Goal: Task Accomplishment & Management: Complete application form

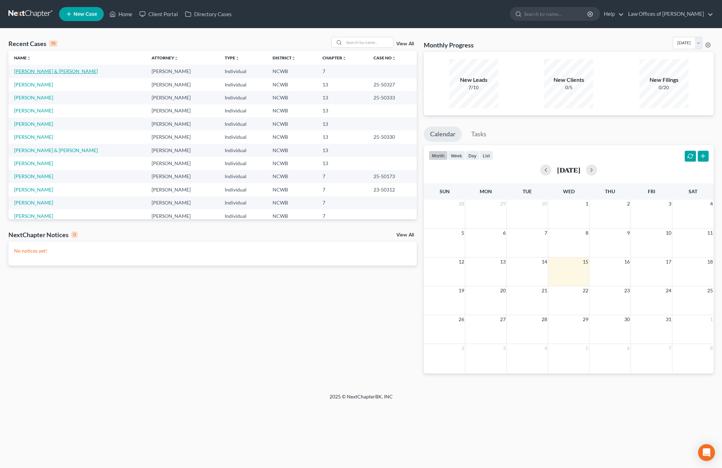
click at [36, 70] on link "[PERSON_NAME] & [PERSON_NAME]" at bounding box center [56, 71] width 84 height 6
select select "4"
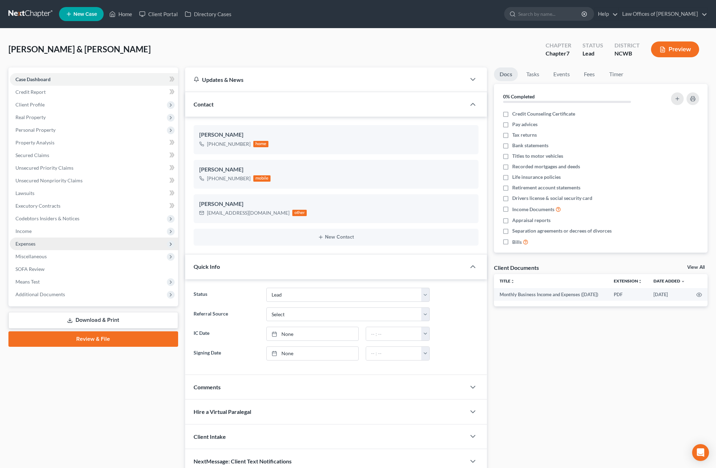
click at [30, 243] on span "Expenses" at bounding box center [25, 244] width 20 height 6
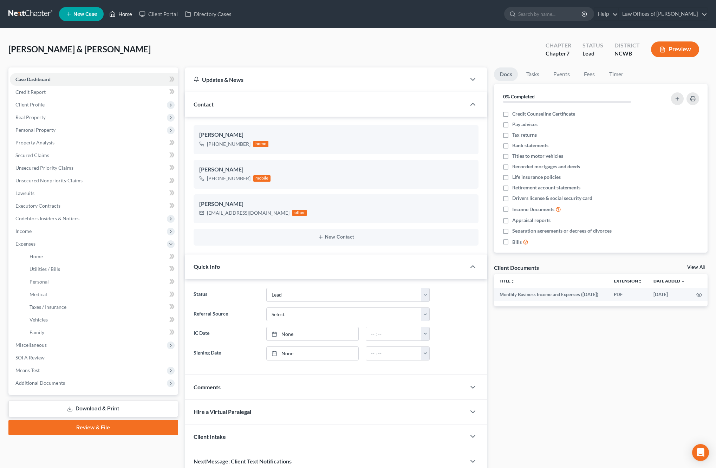
click at [123, 15] on link "Home" at bounding box center [121, 14] width 30 height 13
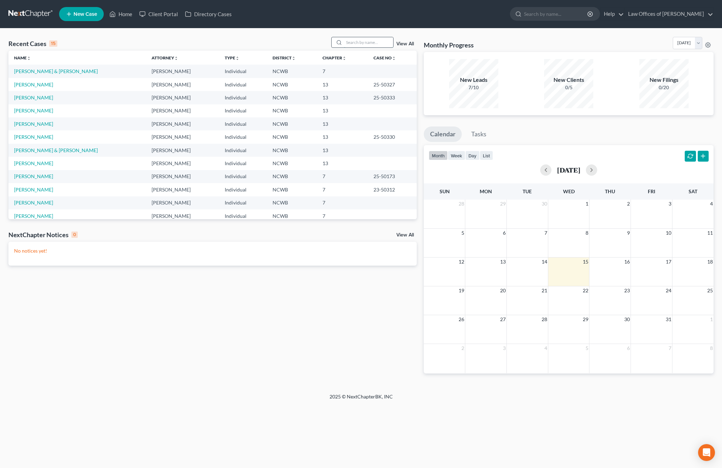
click at [363, 43] on input "search" at bounding box center [368, 42] width 49 height 10
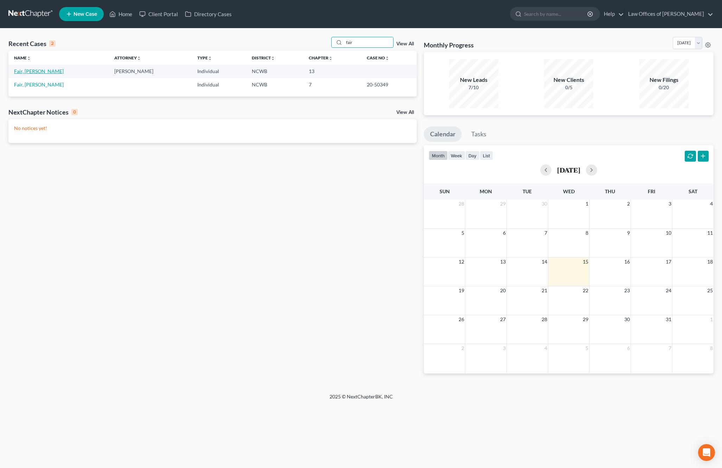
type input "fair"
click at [20, 72] on link "Fair, [PERSON_NAME]" at bounding box center [39, 71] width 50 height 6
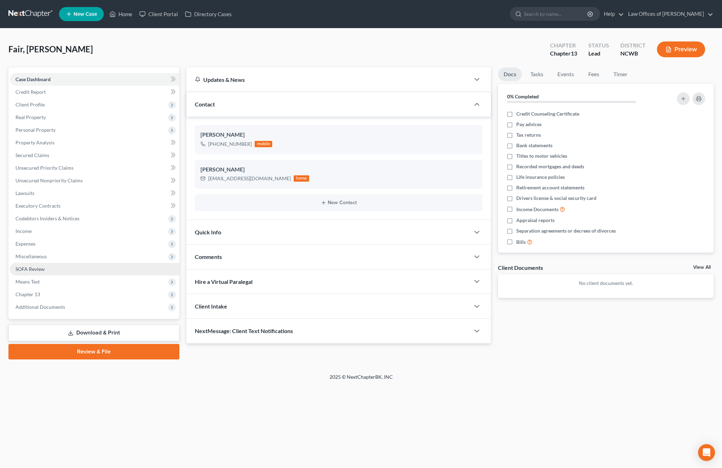
click at [34, 268] on span "SOFA Review" at bounding box center [29, 269] width 29 height 6
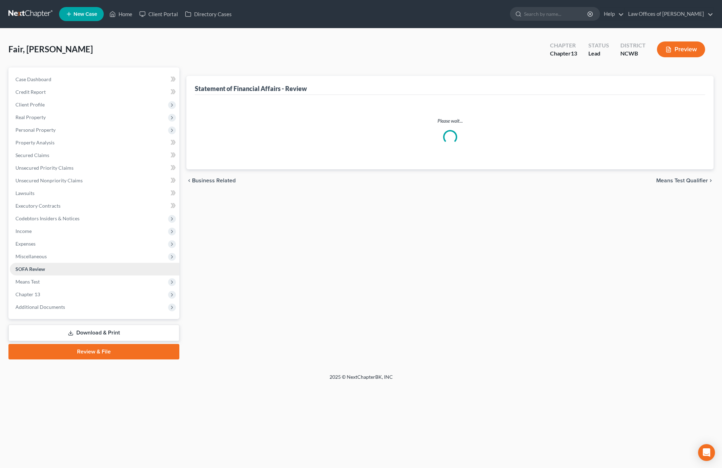
click at [34, 268] on span "SOFA Review" at bounding box center [30, 269] width 30 height 6
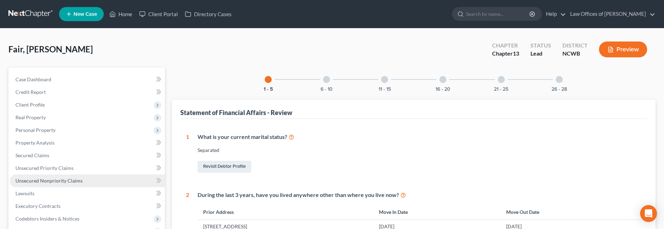
click at [41, 181] on span "Unsecured Nonpriority Claims" at bounding box center [48, 180] width 67 height 6
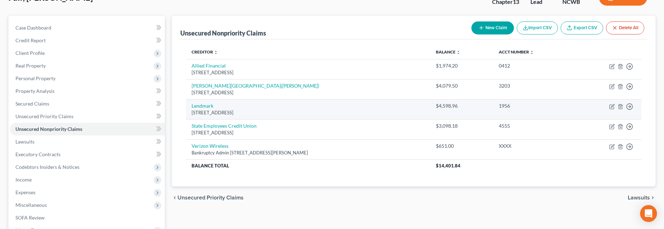
scroll to position [70, 0]
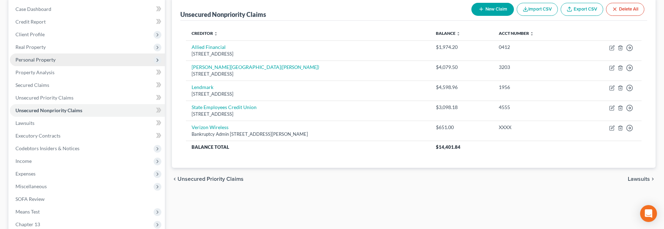
click at [32, 59] on span "Personal Property" at bounding box center [35, 60] width 40 height 6
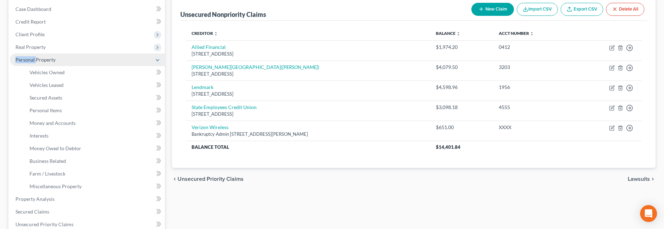
click at [32, 59] on span "Personal Property" at bounding box center [35, 60] width 40 height 6
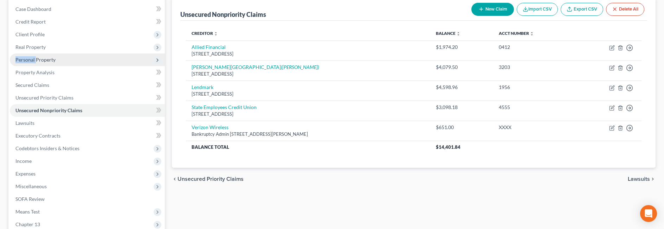
click at [32, 59] on span "Personal Property" at bounding box center [35, 60] width 40 height 6
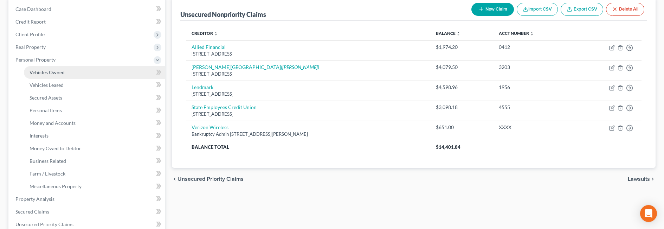
click at [35, 73] on span "Vehicles Owned" at bounding box center [47, 72] width 35 height 6
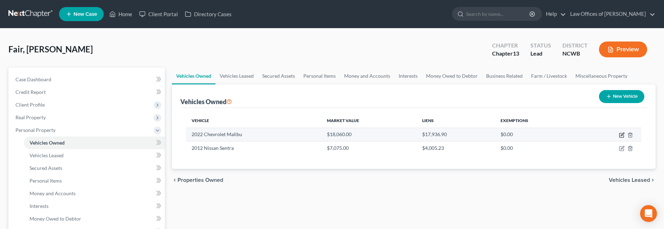
click at [620, 135] on icon "button" at bounding box center [622, 135] width 6 height 6
select select "0"
select select "4"
select select "2"
select select "0"
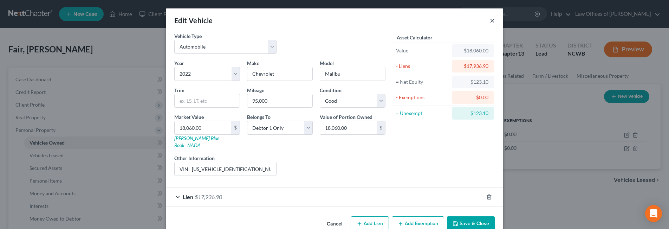
click at [490, 19] on button "×" at bounding box center [492, 20] width 5 height 8
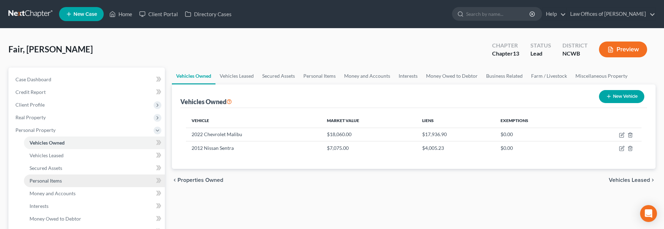
click at [53, 181] on span "Personal Items" at bounding box center [46, 180] width 32 height 6
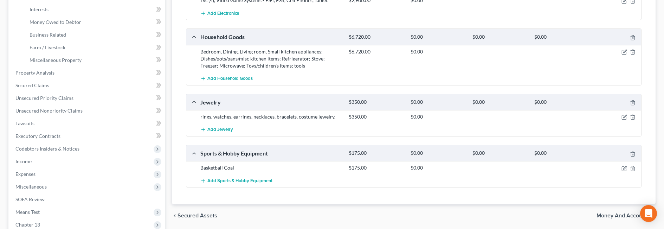
scroll to position [281, 0]
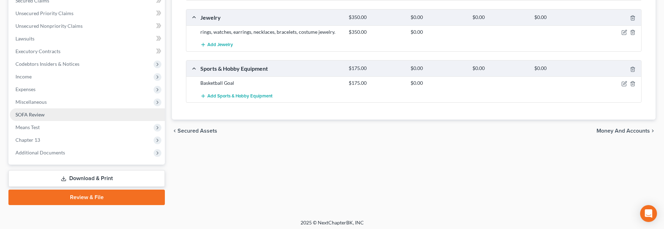
click at [39, 114] on span "SOFA Review" at bounding box center [29, 114] width 29 height 6
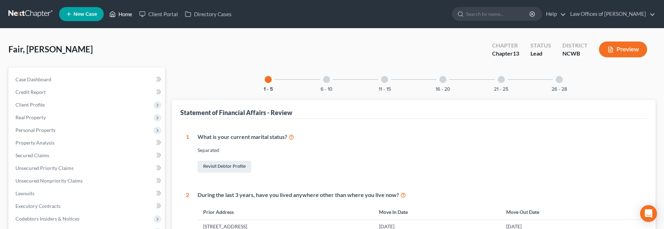
click at [123, 15] on link "Home" at bounding box center [121, 14] width 30 height 13
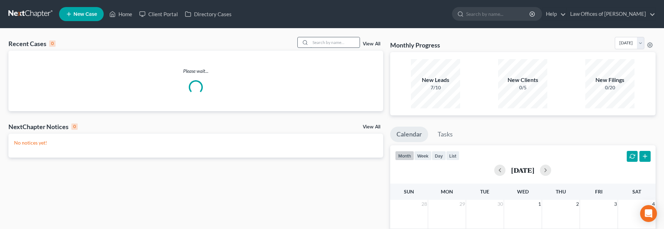
click at [328, 45] on input "search" at bounding box center [334, 42] width 49 height 10
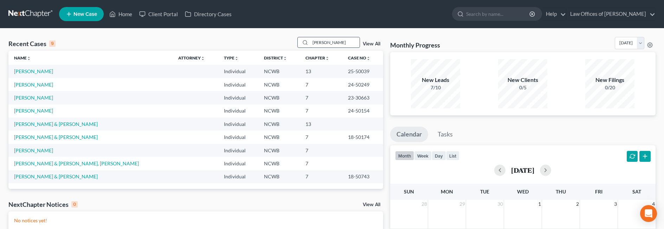
type input "[PERSON_NAME]"
click at [305, 41] on circle at bounding box center [305, 42] width 4 height 4
click at [128, 12] on link "Home" at bounding box center [121, 14] width 30 height 13
click at [118, 13] on link "Home" at bounding box center [121, 14] width 30 height 13
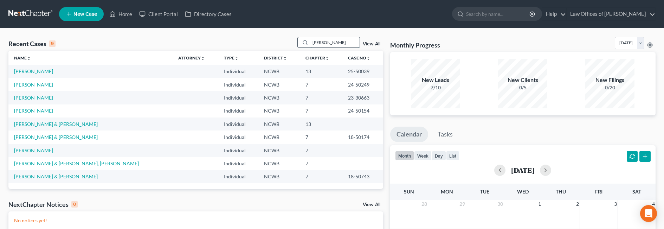
drag, startPoint x: 330, startPoint y: 44, endPoint x: 302, endPoint y: 45, distance: 28.5
click at [302, 45] on div "[PERSON_NAME]" at bounding box center [328, 42] width 63 height 11
click at [303, 42] on icon at bounding box center [305, 43] width 6 height 6
drag, startPoint x: 331, startPoint y: 43, endPoint x: 309, endPoint y: 45, distance: 21.5
click at [309, 45] on div "[PERSON_NAME]" at bounding box center [328, 42] width 63 height 11
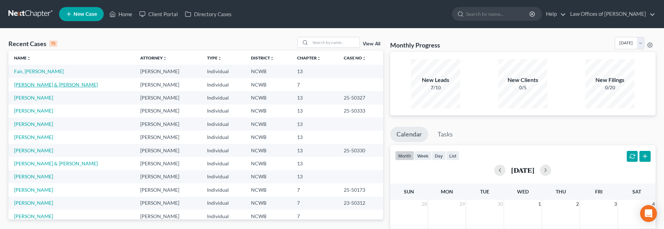
click at [31, 82] on link "[PERSON_NAME] & [PERSON_NAME]" at bounding box center [56, 85] width 84 height 6
select select "4"
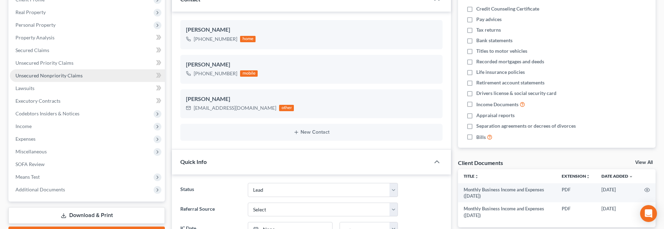
scroll to position [105, 0]
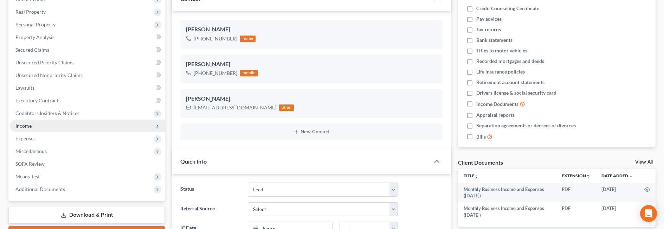
click at [17, 125] on span "Income" at bounding box center [23, 126] width 16 height 6
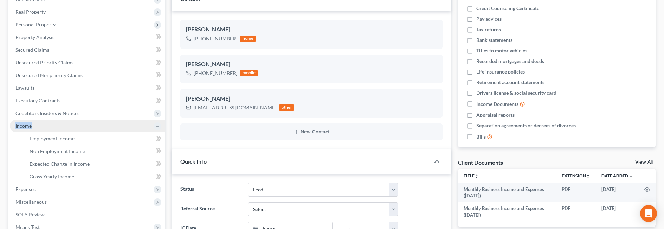
click at [17, 125] on span "Income" at bounding box center [23, 126] width 16 height 6
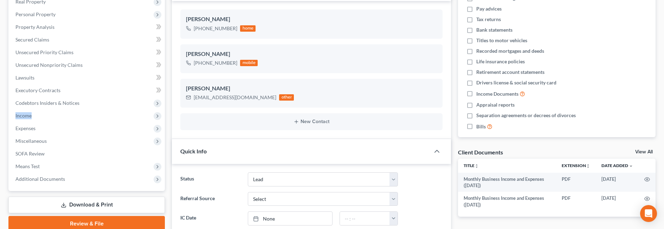
scroll to position [96, 0]
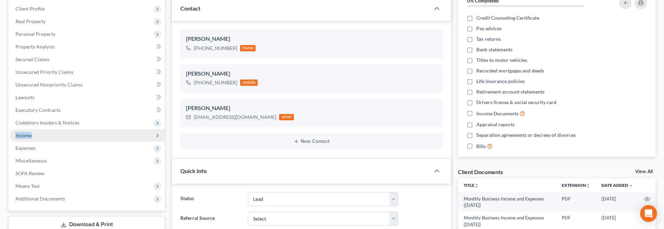
click at [27, 134] on span "Income" at bounding box center [23, 135] width 16 height 6
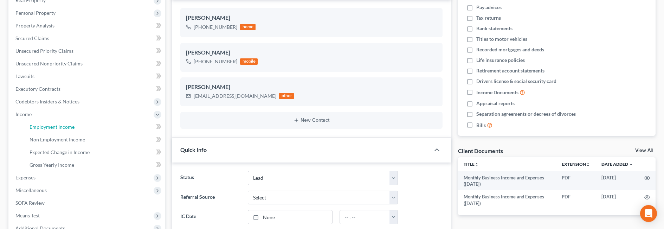
scroll to position [201, 0]
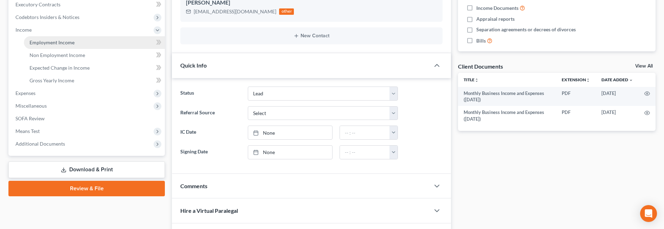
click at [73, 43] on span "Employment Income" at bounding box center [52, 42] width 45 height 6
click at [73, 43] on link "Employment Income" at bounding box center [94, 42] width 141 height 13
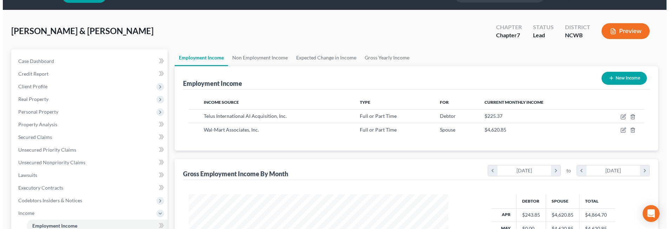
scroll to position [35, 0]
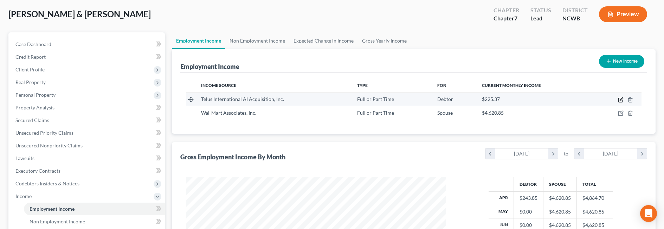
click at [621, 99] on icon "button" at bounding box center [621, 100] width 6 height 6
select select "0"
select select "31"
select select "0"
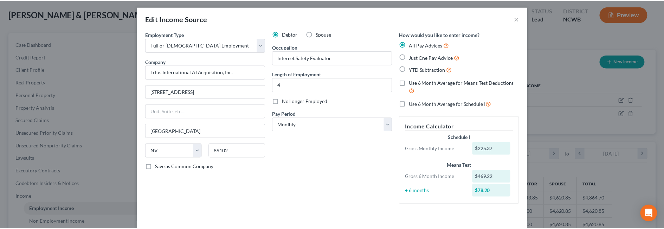
scroll to position [1, 0]
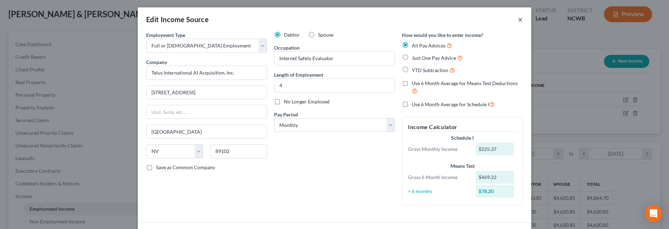
click at [519, 21] on button "×" at bounding box center [520, 19] width 5 height 8
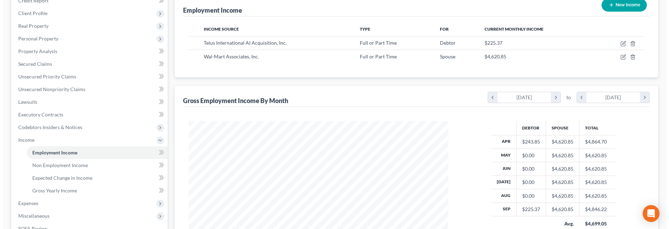
scroll to position [105, 0]
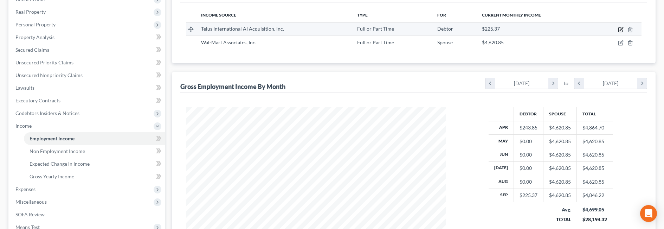
click at [619, 31] on icon "button" at bounding box center [621, 30] width 6 height 6
select select "0"
select select "31"
select select "0"
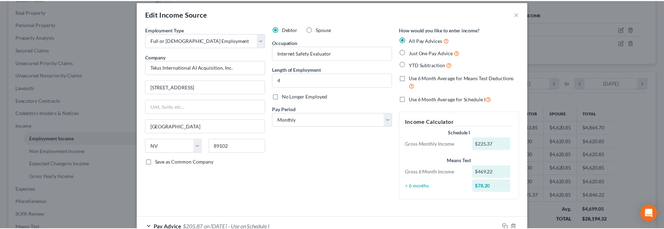
scroll to position [0, 0]
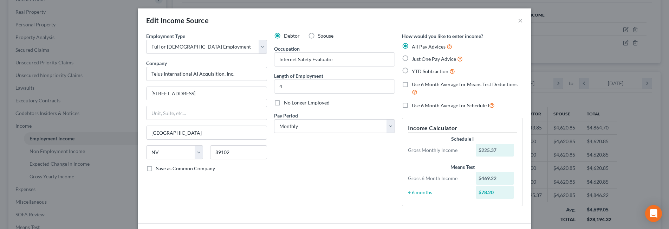
click at [519, 27] on div "Edit Income Source ×" at bounding box center [335, 20] width 394 height 24
click at [520, 22] on button "×" at bounding box center [520, 20] width 5 height 8
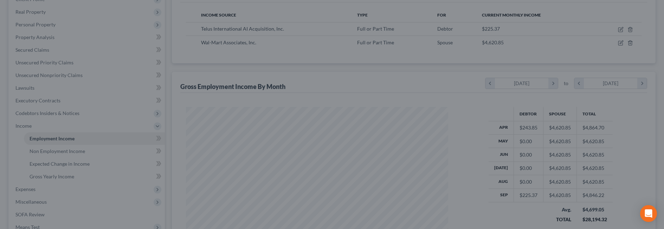
scroll to position [351318, 351174]
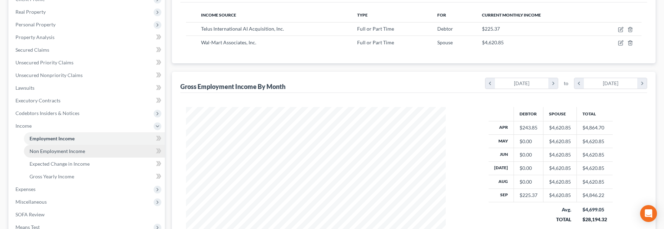
click at [69, 152] on span "Non Employment Income" at bounding box center [58, 151] width 56 height 6
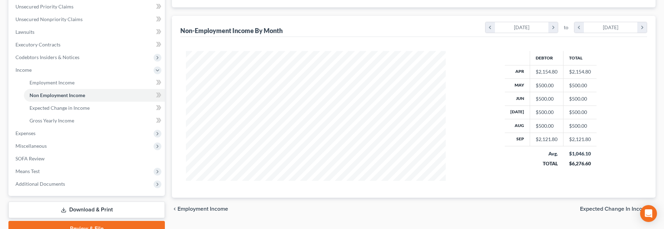
scroll to position [160, 0]
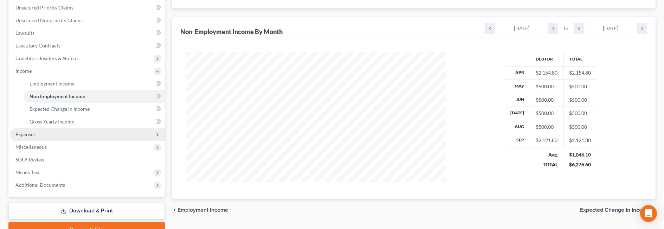
click at [28, 133] on span "Expenses" at bounding box center [25, 134] width 20 height 6
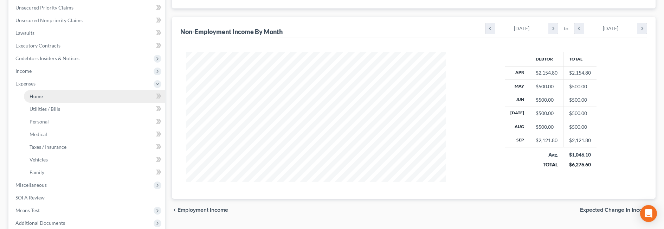
click at [39, 98] on span "Home" at bounding box center [36, 96] width 13 height 6
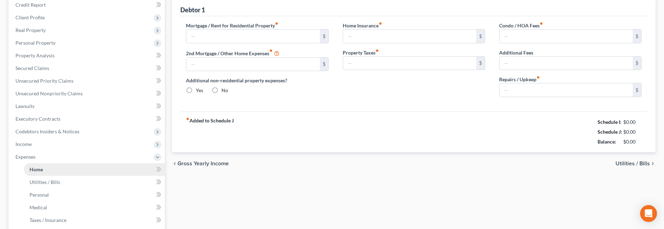
type input "950.00"
type input "0.00"
radio input "true"
type input "0.00"
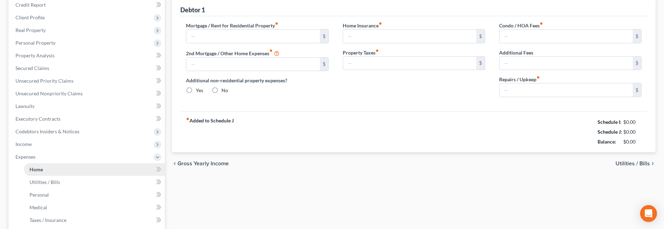
type input "0.00"
type input "330.00"
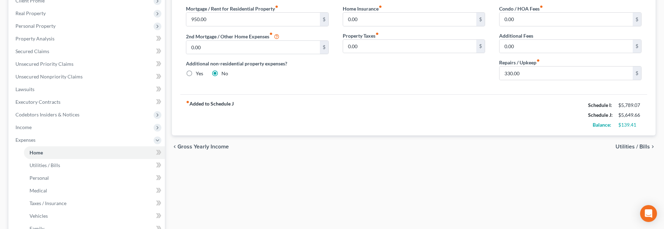
scroll to position [105, 0]
click at [637, 143] on span "Utilities / Bills" at bounding box center [632, 145] width 34 height 6
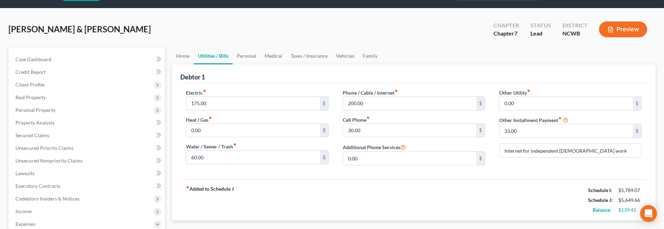
scroll to position [35, 0]
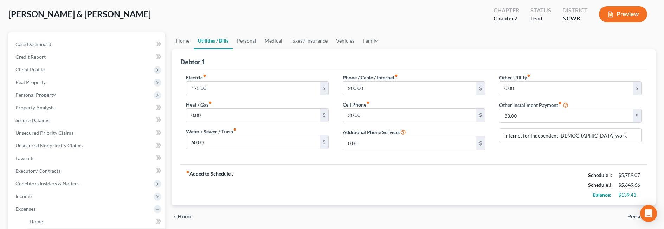
click at [632, 215] on span "Personal" at bounding box center [638, 217] width 22 height 6
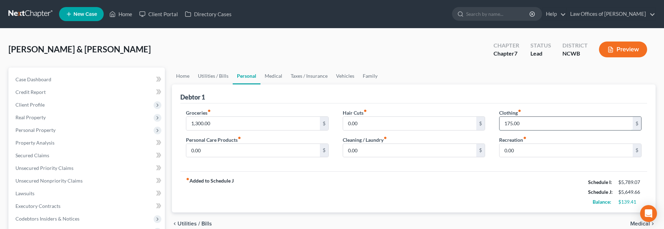
click at [562, 123] on input "175.00" at bounding box center [565, 123] width 133 height 13
type input "190"
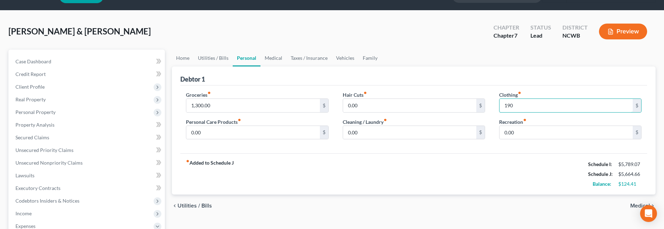
scroll to position [35, 0]
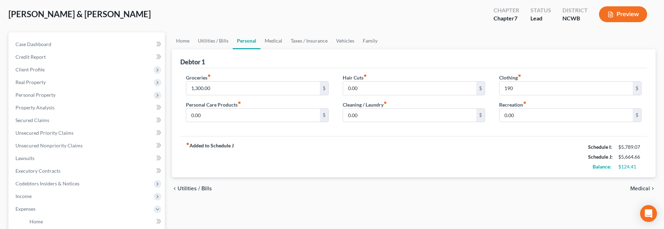
click at [638, 188] on span "Medical" at bounding box center [640, 189] width 20 height 6
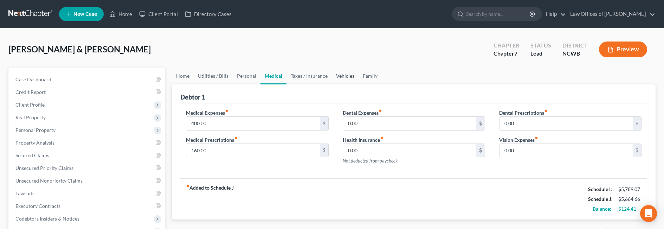
click at [336, 76] on link "Vehicles" at bounding box center [345, 75] width 27 height 17
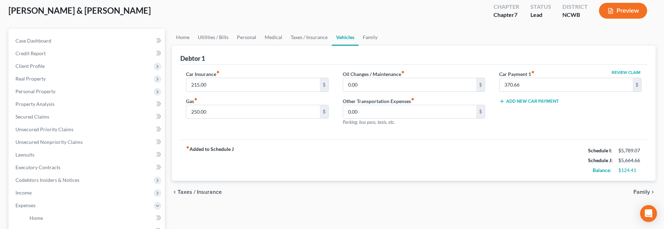
scroll to position [70, 0]
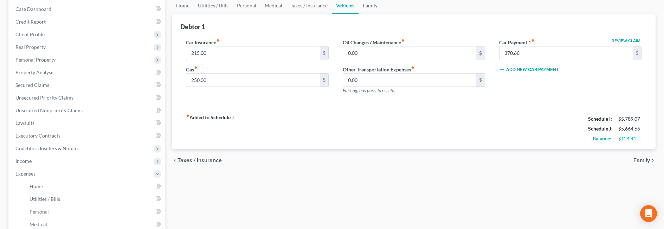
click at [639, 160] on span "Family" at bounding box center [641, 160] width 17 height 6
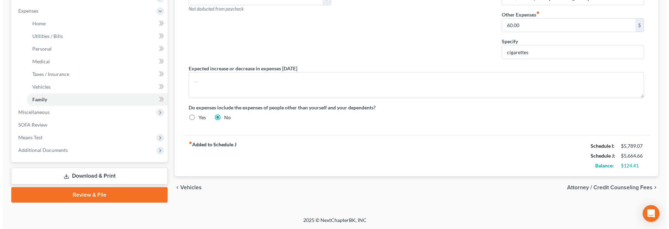
scroll to position [233, 0]
click at [596, 190] on span "Attorney / Credit Counseling Fees" at bounding box center [606, 187] width 85 height 6
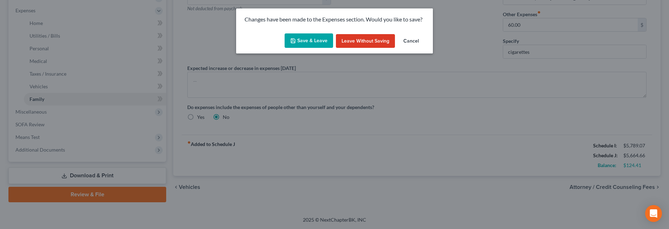
click at [313, 39] on button "Save & Leave" at bounding box center [309, 40] width 48 height 15
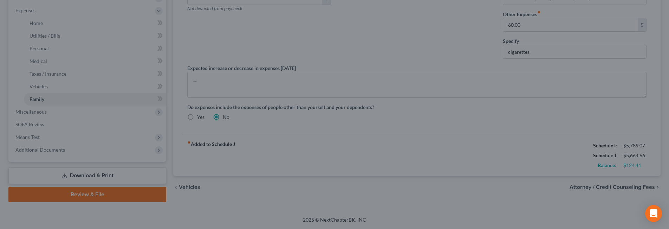
select select "0"
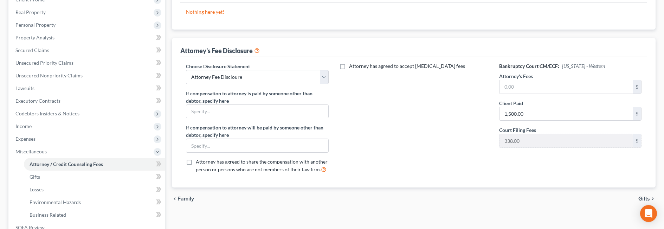
scroll to position [105, 0]
click at [32, 139] on span "Expenses" at bounding box center [25, 138] width 20 height 6
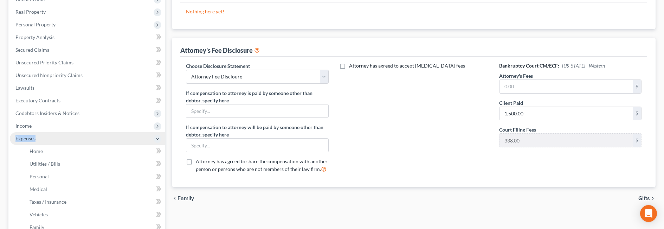
click at [32, 139] on span "Expenses" at bounding box center [25, 138] width 20 height 6
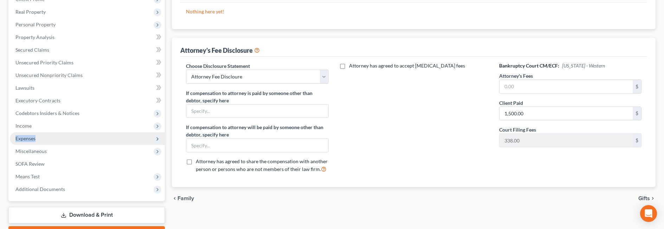
click at [33, 136] on span "Expenses" at bounding box center [25, 138] width 20 height 6
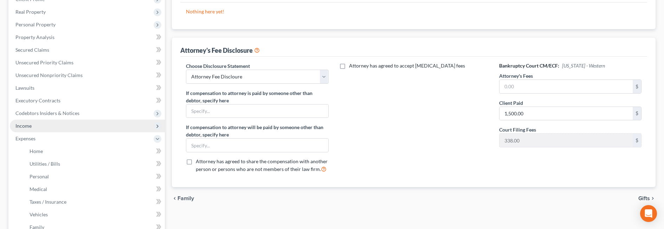
click at [30, 125] on span "Income" at bounding box center [23, 126] width 16 height 6
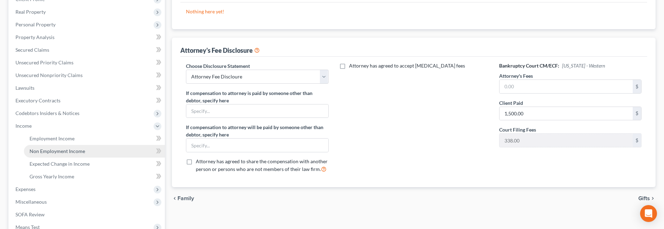
click at [38, 152] on span "Non Employment Income" at bounding box center [58, 151] width 56 height 6
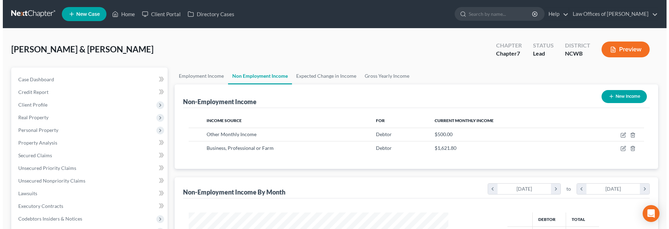
scroll to position [130, 274]
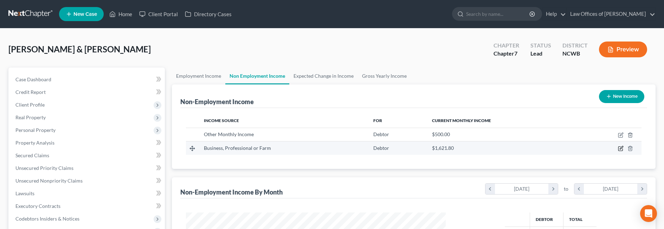
click at [621, 148] on icon "button" at bounding box center [621, 148] width 6 height 6
select select "10"
select select "0"
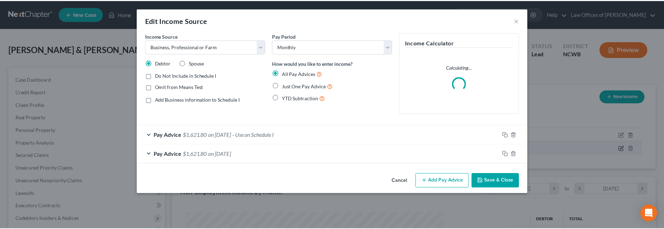
scroll to position [131, 276]
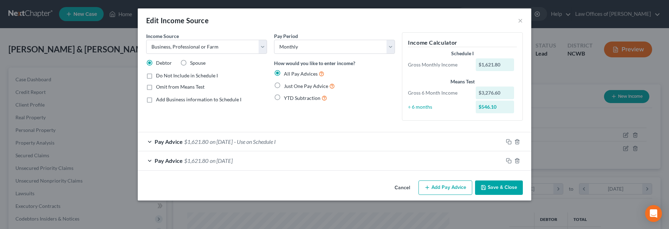
click at [494, 188] on button "Save & Close" at bounding box center [499, 187] width 48 height 15
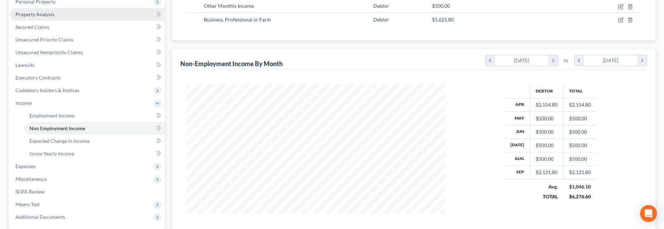
scroll to position [176, 0]
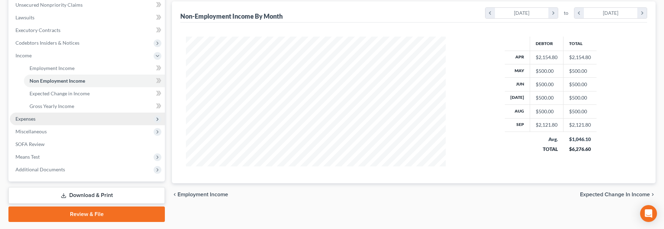
click at [22, 118] on span "Expenses" at bounding box center [25, 119] width 20 height 6
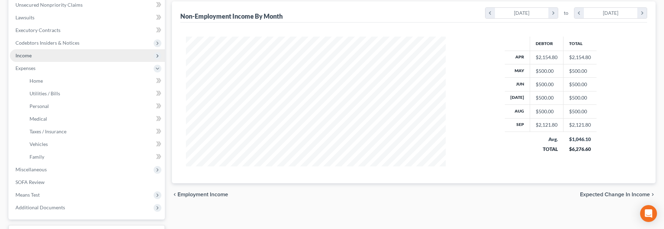
click at [24, 54] on span "Income" at bounding box center [23, 55] width 16 height 6
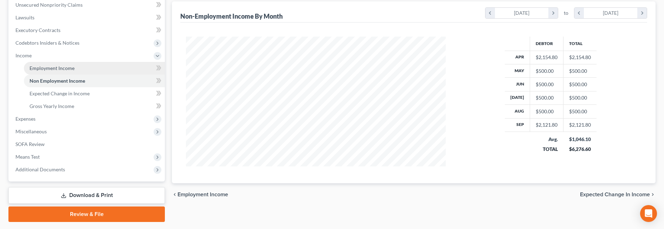
click at [45, 67] on span "Employment Income" at bounding box center [52, 68] width 45 height 6
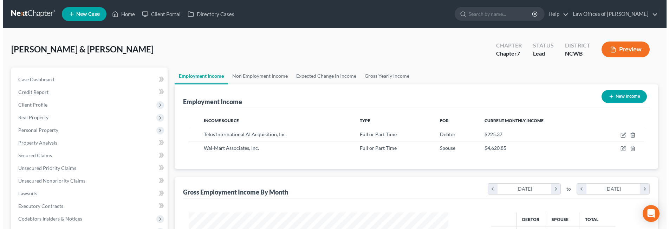
scroll to position [130, 274]
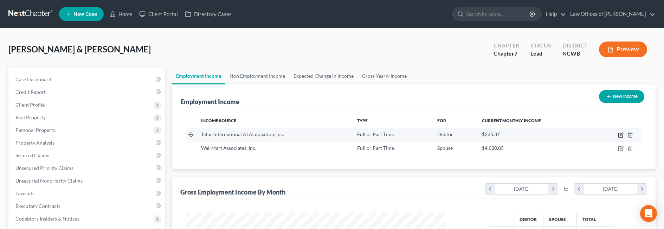
click at [619, 135] on icon "button" at bounding box center [621, 135] width 6 height 6
select select "0"
select select "31"
select select "0"
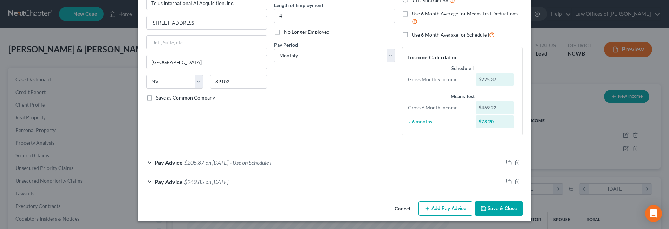
scroll to position [71, 0]
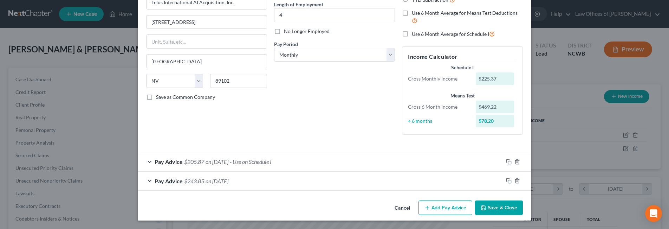
click at [147, 160] on div "Pay Advice $205.87 on [DATE] - Use on Schedule I" at bounding box center [321, 161] width 366 height 19
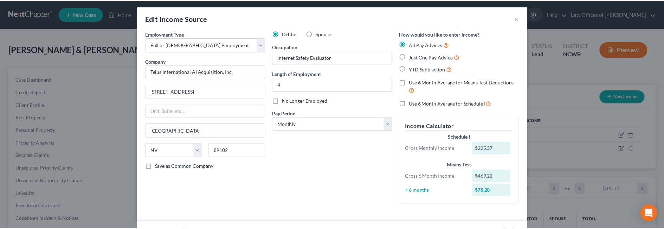
scroll to position [0, 0]
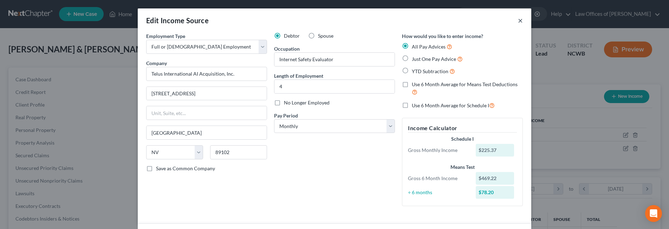
click at [518, 20] on button "×" at bounding box center [520, 20] width 5 height 8
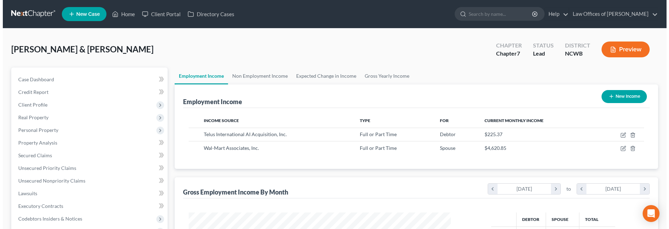
scroll to position [351318, 351174]
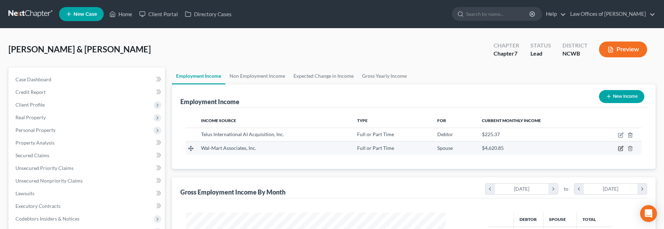
click at [621, 148] on icon "button" at bounding box center [621, 148] width 6 height 6
select select "0"
select select "2"
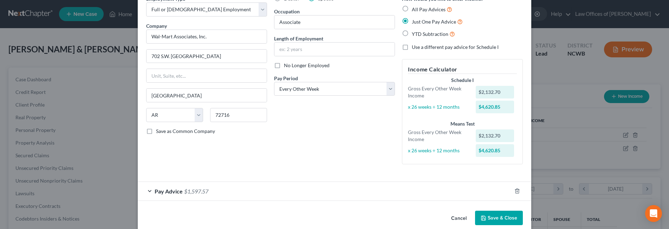
scroll to position [47, 0]
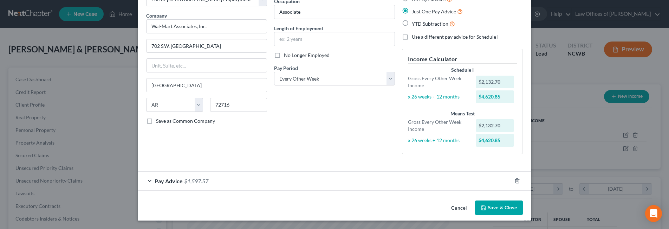
click at [174, 180] on span "Pay Advice" at bounding box center [169, 180] width 28 height 7
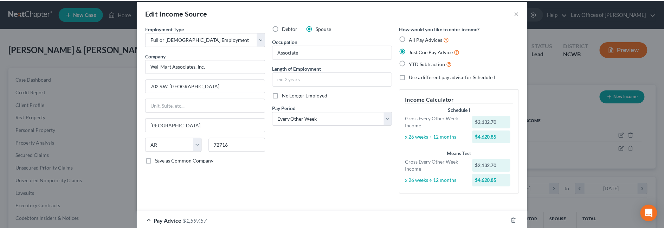
scroll to position [0, 0]
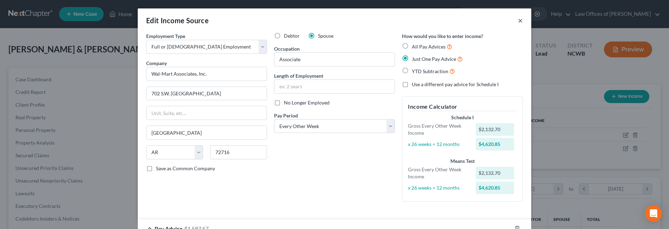
click at [518, 21] on button "×" at bounding box center [520, 20] width 5 height 8
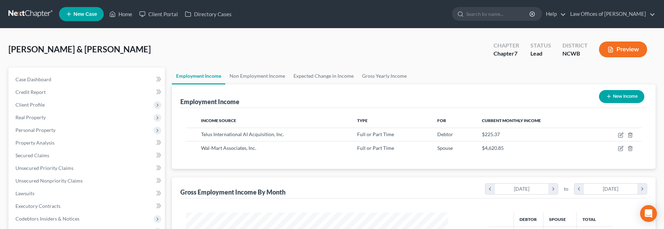
scroll to position [351318, 351174]
click at [261, 78] on link "Non Employment Income" at bounding box center [257, 75] width 64 height 17
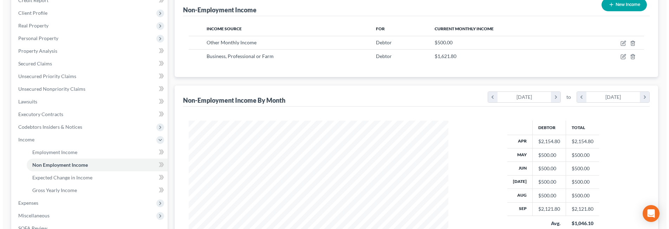
scroll to position [105, 0]
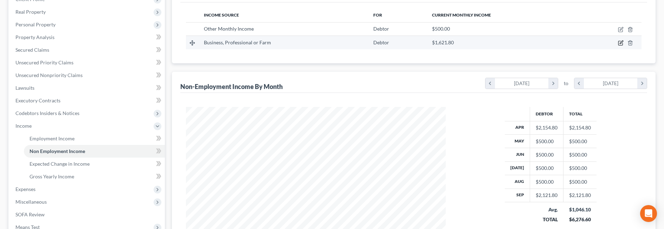
click at [620, 41] on icon "button" at bounding box center [620, 43] width 4 height 4
select select "10"
select select "0"
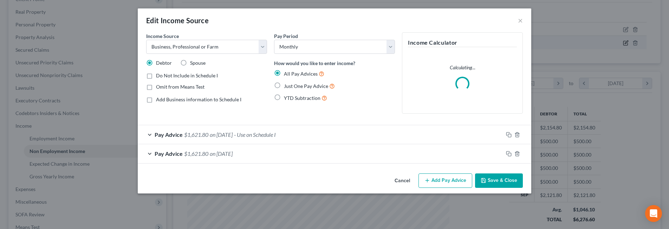
scroll to position [131, 276]
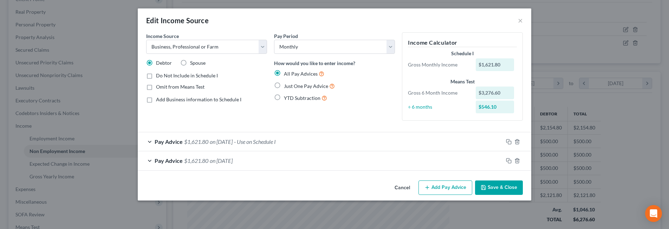
click at [228, 162] on span "on [DATE]" at bounding box center [221, 160] width 23 height 7
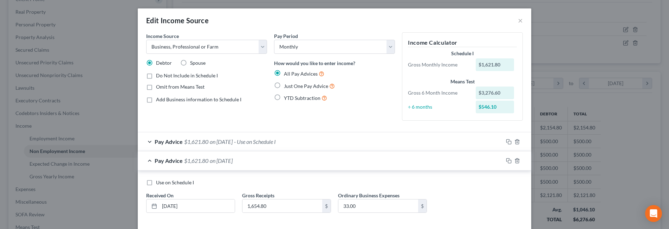
scroll to position [34, 0]
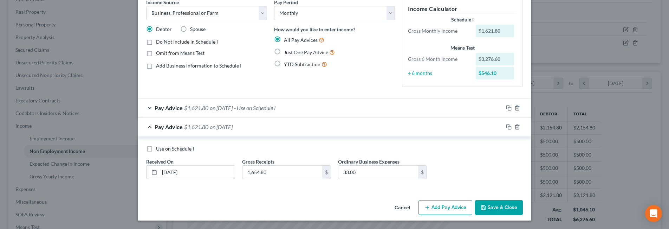
click at [221, 107] on span "on [DATE]" at bounding box center [221, 107] width 23 height 7
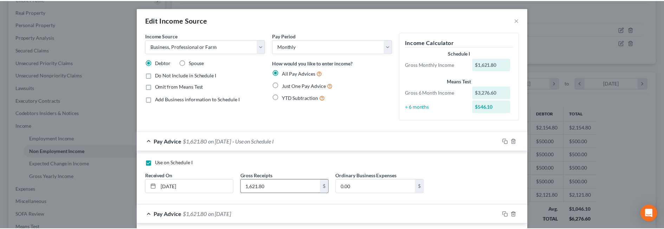
scroll to position [0, 0]
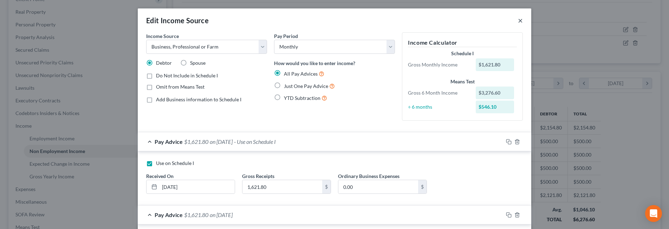
click at [518, 19] on button "×" at bounding box center [520, 20] width 5 height 8
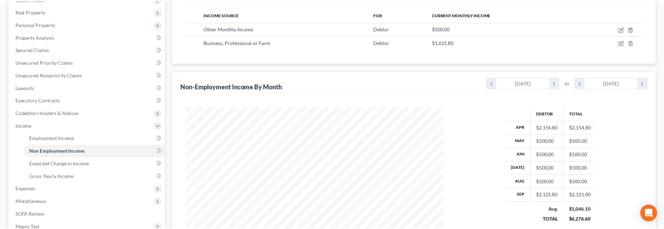
scroll to position [351318, 351174]
